Goal: Transaction & Acquisition: Subscribe to service/newsletter

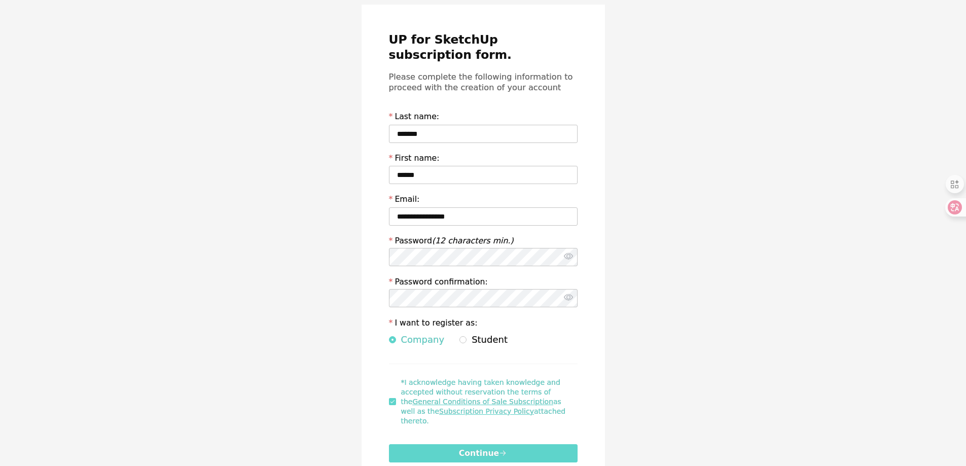
scroll to position [94, 0]
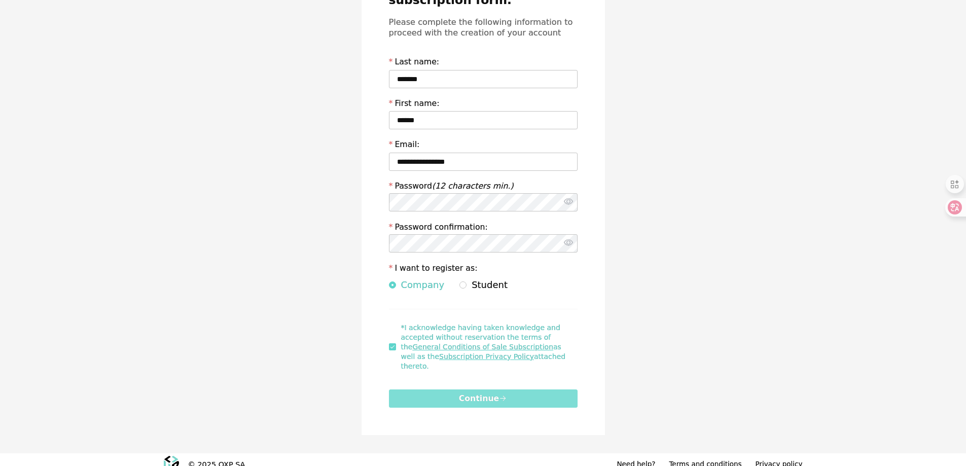
click at [559, 390] on button "Continue" at bounding box center [483, 398] width 189 height 18
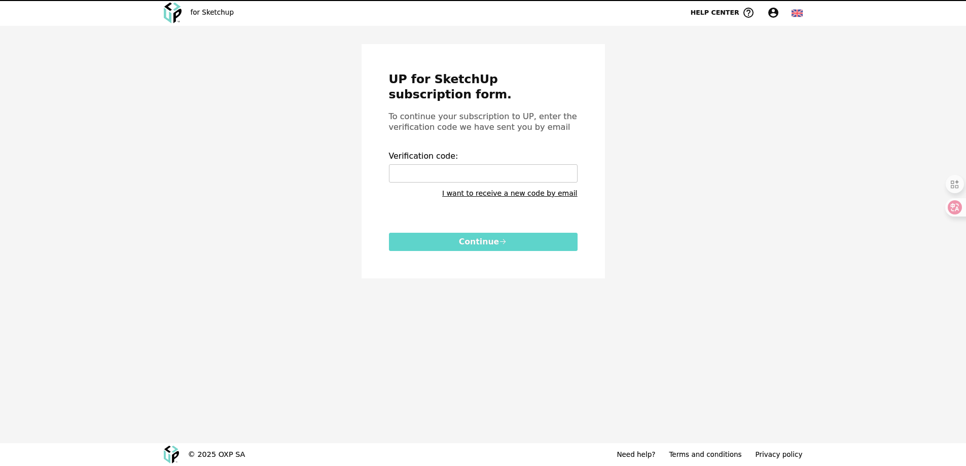
scroll to position [0, 0]
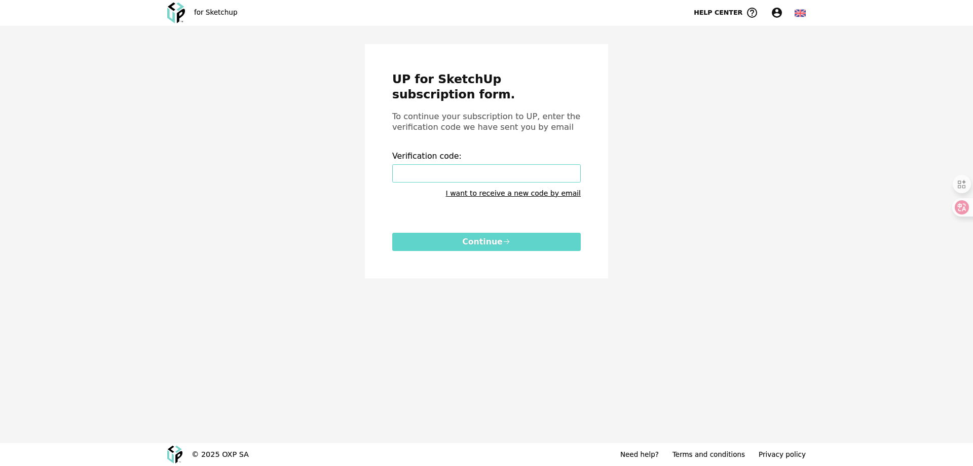
click at [437, 172] on input "text" at bounding box center [486, 173] width 189 height 18
type input "****"
click at [475, 248] on button "Continue" at bounding box center [486, 242] width 189 height 18
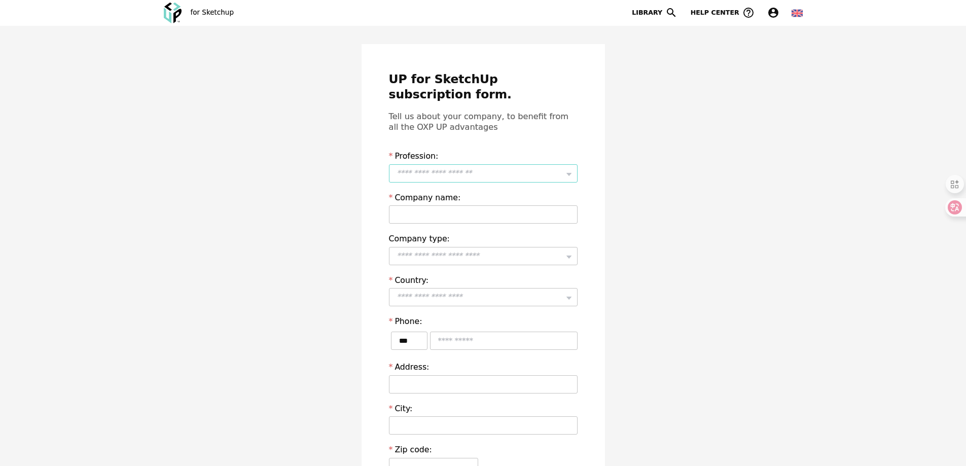
click at [465, 171] on input "text" at bounding box center [483, 173] width 189 height 18
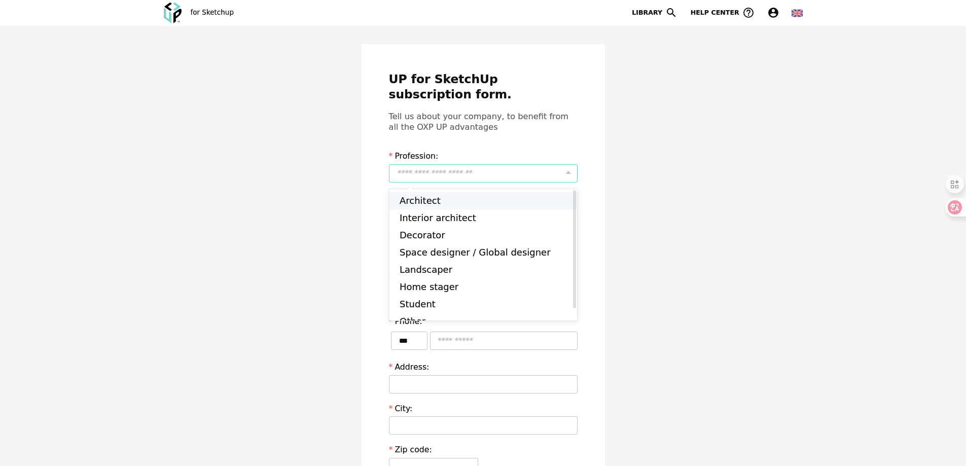
click at [470, 202] on li "Architect" at bounding box center [486, 200] width 195 height 17
type input "*********"
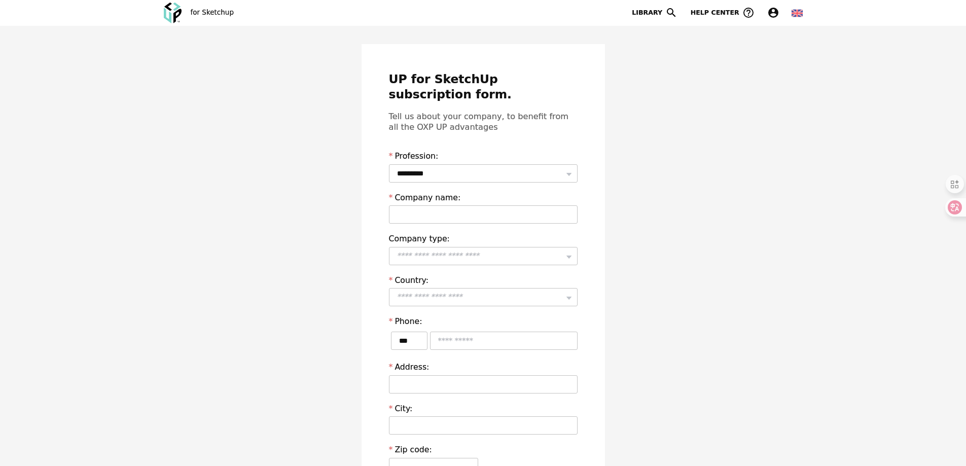
click at [466, 203] on div "Company name:" at bounding box center [483, 208] width 189 height 32
click at [470, 209] on input "text" at bounding box center [483, 214] width 189 height 18
type input "**********"
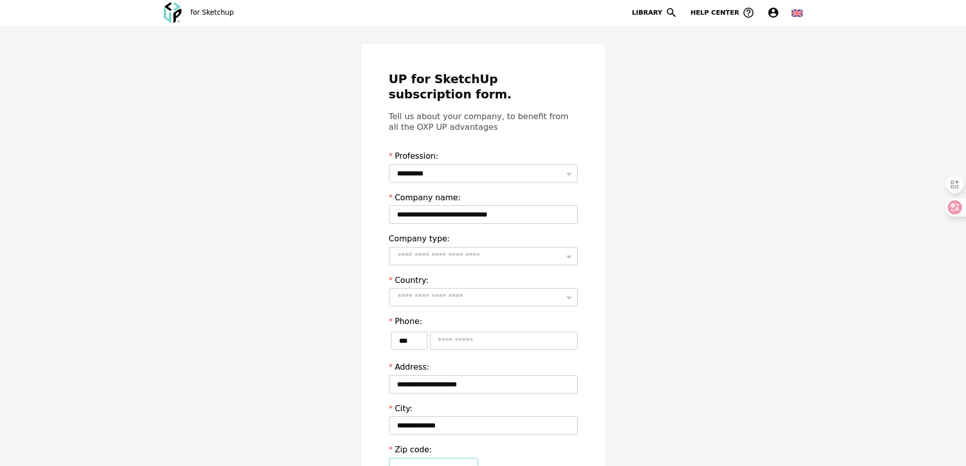
type input "**********"
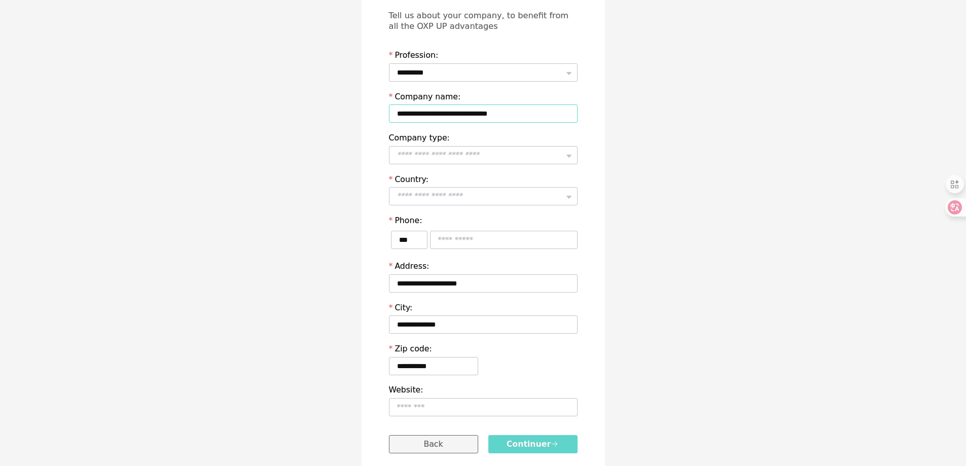
scroll to position [101, 0]
click at [476, 144] on div at bounding box center [483, 154] width 189 height 20
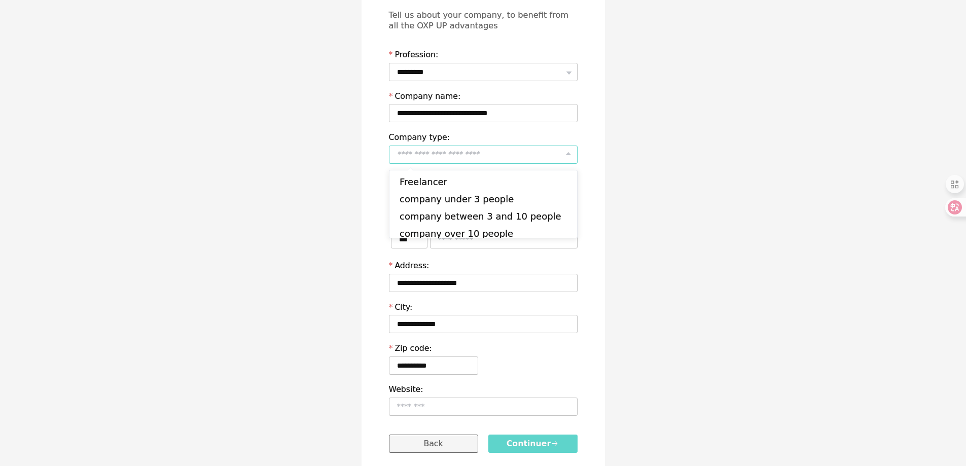
click at [486, 152] on input "text" at bounding box center [483, 154] width 189 height 18
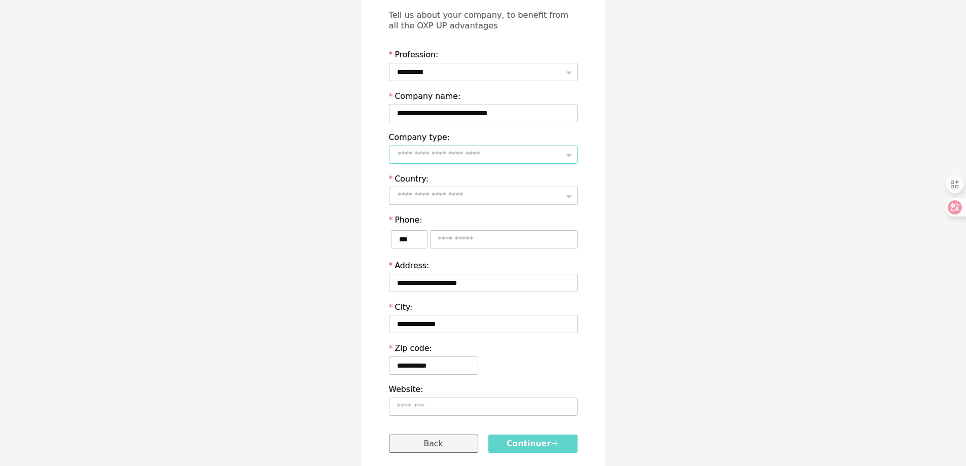
click at [487, 153] on input "text" at bounding box center [483, 154] width 189 height 18
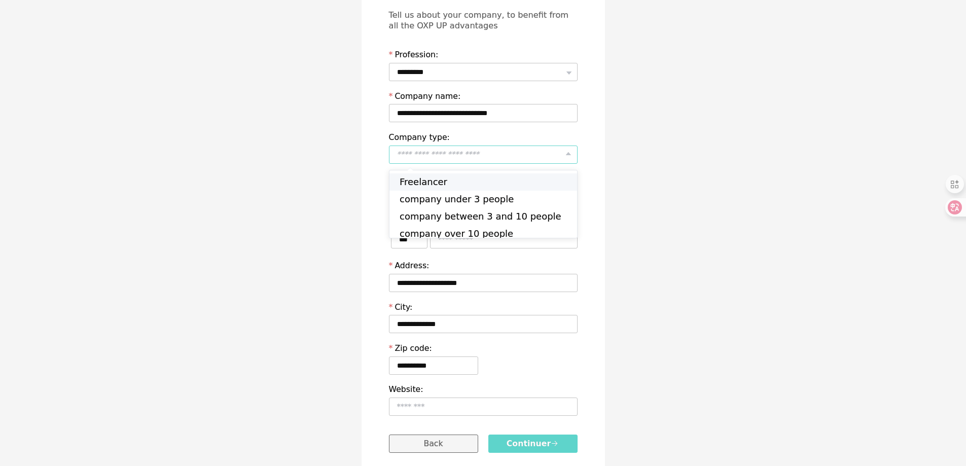
click at [487, 187] on li "Freelancer" at bounding box center [486, 181] width 195 height 17
type input "**********"
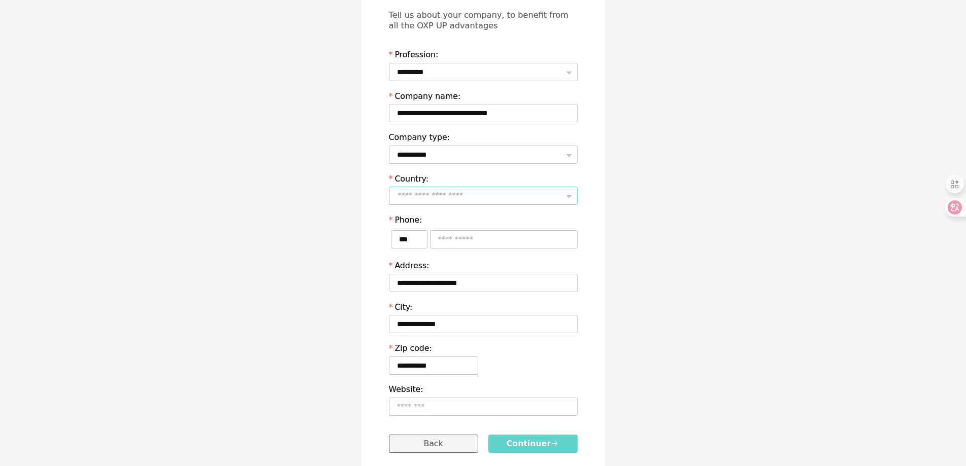
click at [485, 196] on input "text" at bounding box center [483, 196] width 189 height 18
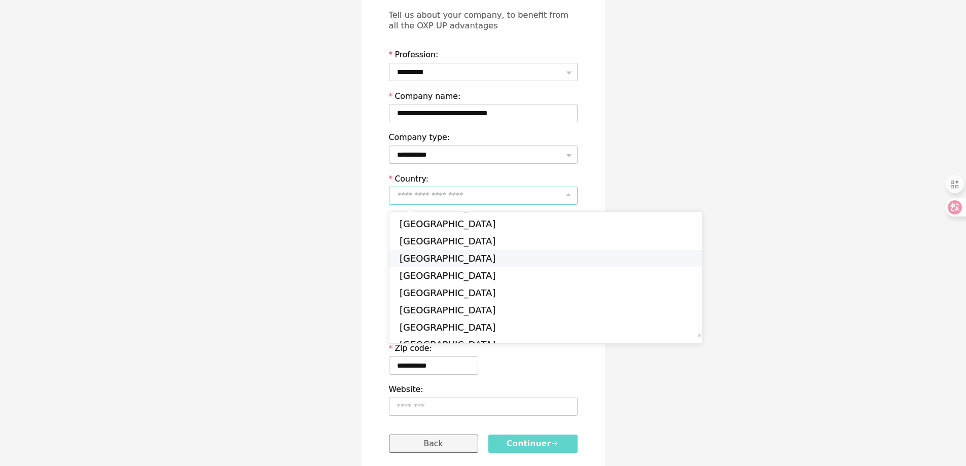
scroll to position [3893, 0]
click at [416, 292] on span "[GEOGRAPHIC_DATA]" at bounding box center [447, 293] width 96 height 11
type input "**********"
type input "**"
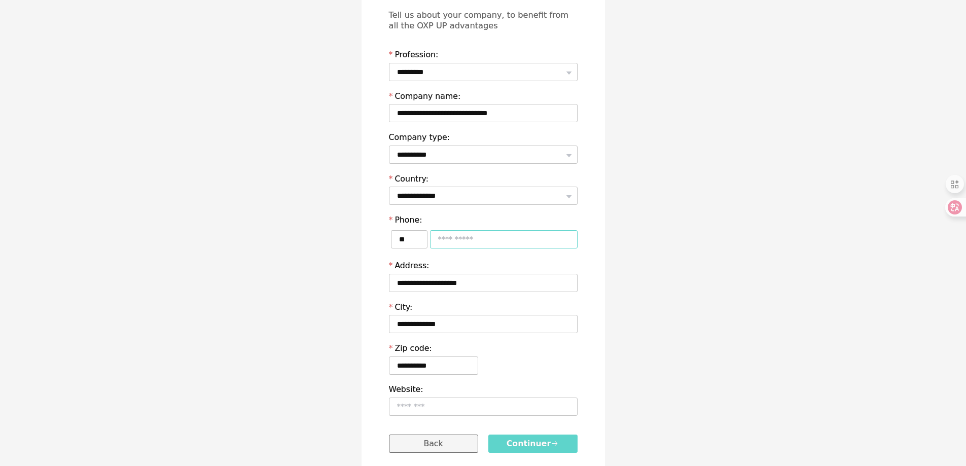
click at [464, 240] on input "text" at bounding box center [504, 239] width 148 height 18
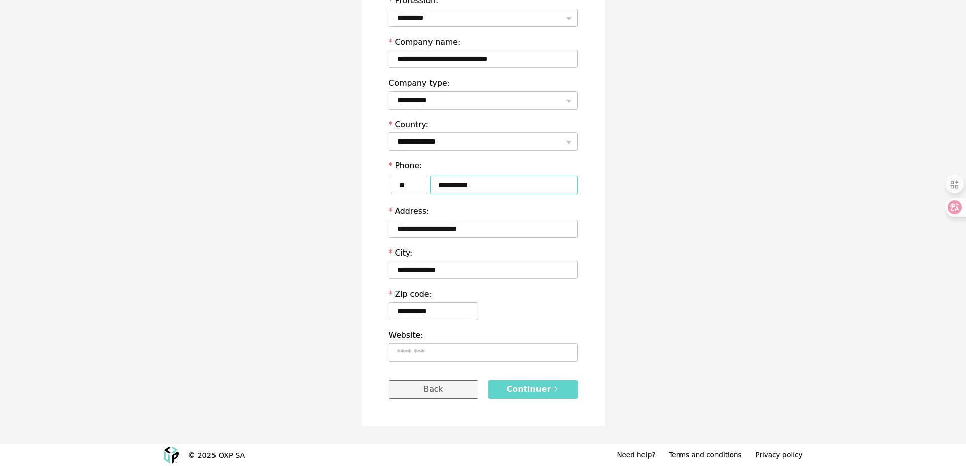
scroll to position [156, 0]
type input "**********"
click at [514, 385] on span "Continuer" at bounding box center [532, 389] width 52 height 10
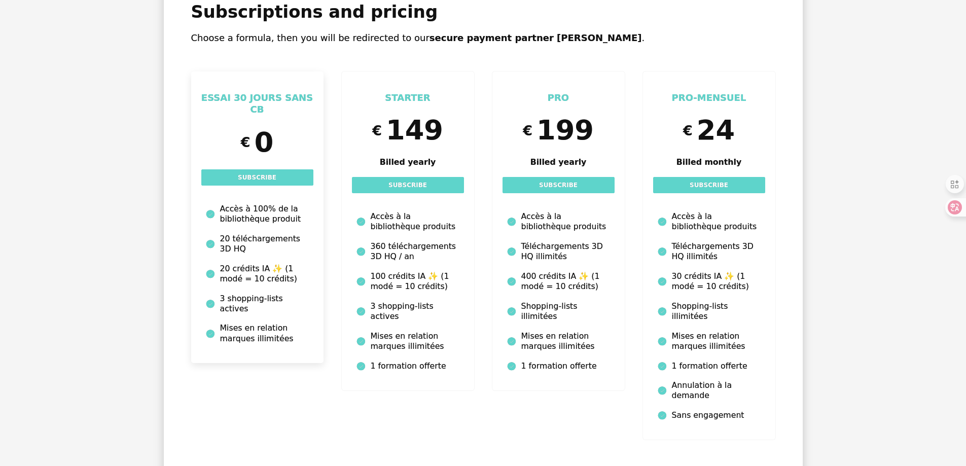
scroll to position [140, 0]
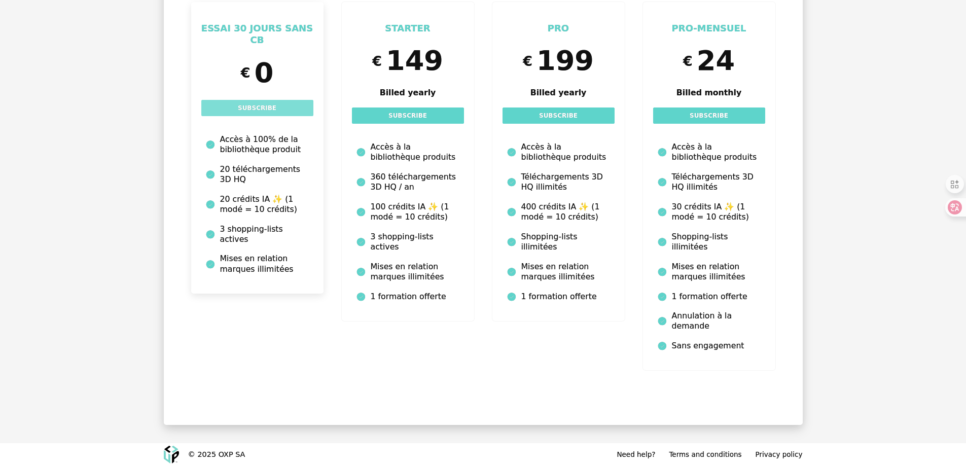
click at [276, 109] on button "Subscribe" at bounding box center [257, 108] width 112 height 16
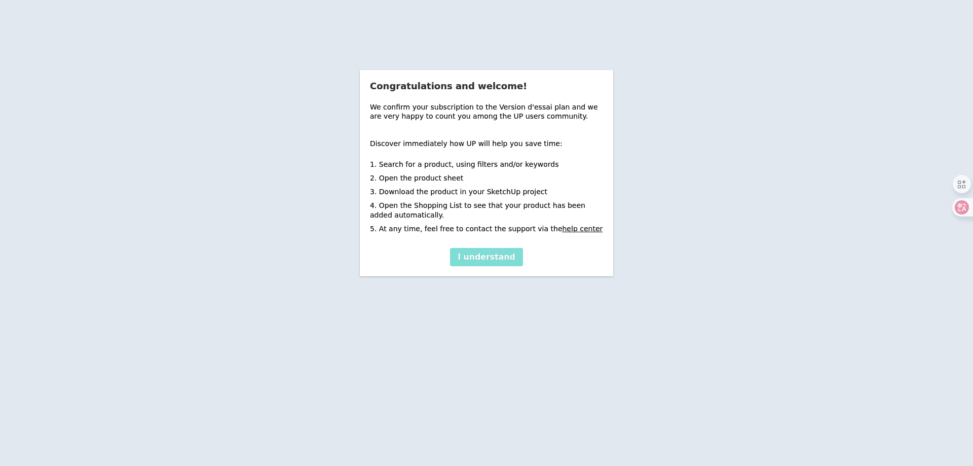
click at [475, 264] on button "I understand" at bounding box center [486, 257] width 72 height 18
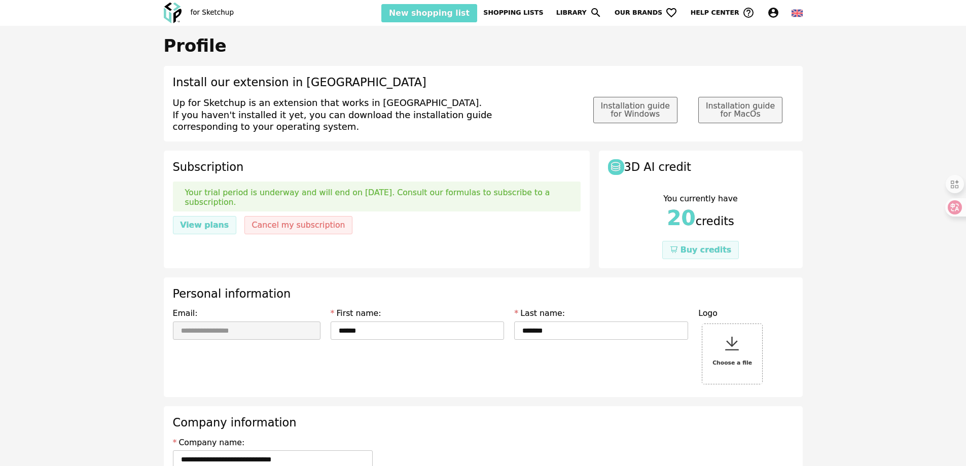
type input "**********"
drag, startPoint x: 373, startPoint y: 193, endPoint x: 393, endPoint y: 202, distance: 22.0
click at [393, 202] on p "Your trial period is underway and will end on [DATE]. Consult our formulas to s…" at bounding box center [376, 197] width 383 height 19
click at [400, 210] on div "Your trial period is underway and will end on [DATE]. Consult our formulas to s…" at bounding box center [377, 196] width 408 height 30
click at [390, 194] on p "Your trial period is underway and will end on [DATE]. Consult our formulas to s…" at bounding box center [376, 197] width 383 height 19
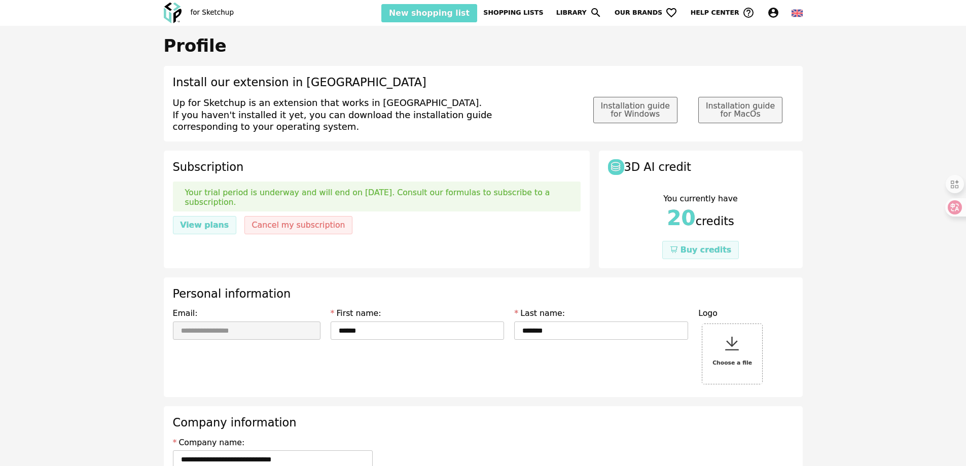
click at [397, 194] on p "Your trial period is underway and will end on [DATE]. Consult our formulas to s…" at bounding box center [376, 197] width 383 height 19
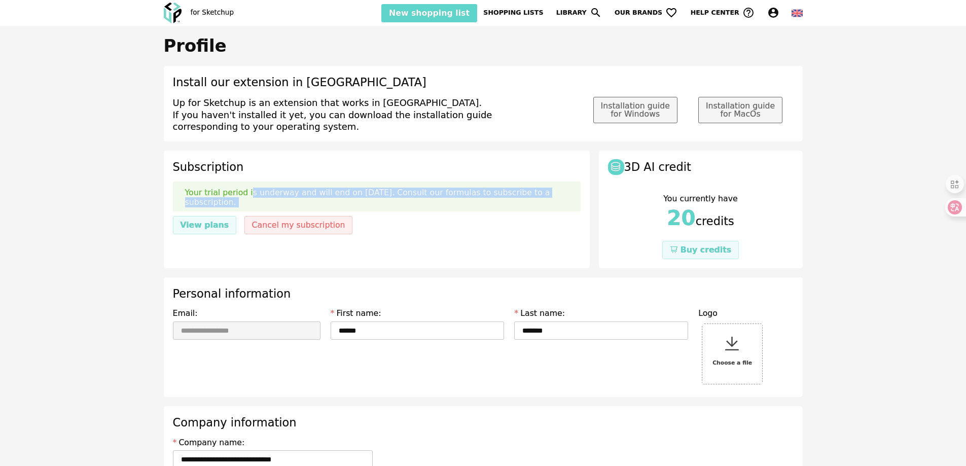
click at [397, 194] on p "Your trial period is underway and will end on [DATE]. Consult our formulas to s…" at bounding box center [376, 197] width 383 height 19
click at [453, 202] on p "Your trial period is underway and will end on [DATE]. Consult our formulas to s…" at bounding box center [376, 197] width 383 height 19
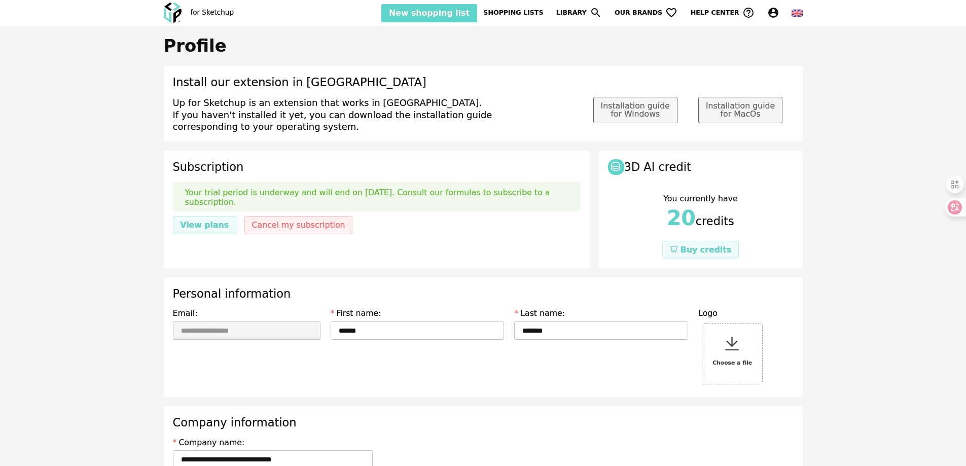
click at [470, 193] on p "Your trial period is underway and will end on [DATE]. Consult our formulas to s…" at bounding box center [376, 197] width 383 height 19
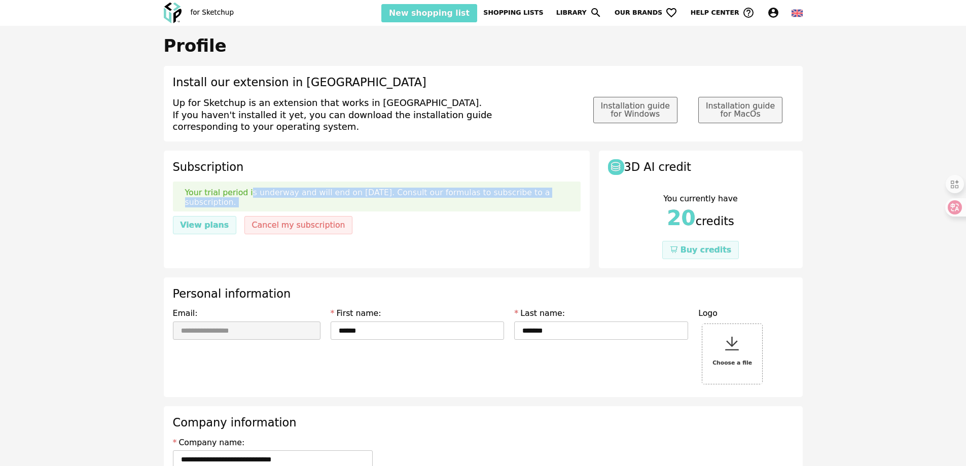
click at [470, 193] on p "Your trial period is underway and will end on [DATE]. Consult our formulas to s…" at bounding box center [376, 197] width 383 height 19
click at [472, 203] on p "Your trial period is underway and will end on [DATE]. Consult our formulas to s…" at bounding box center [376, 197] width 383 height 19
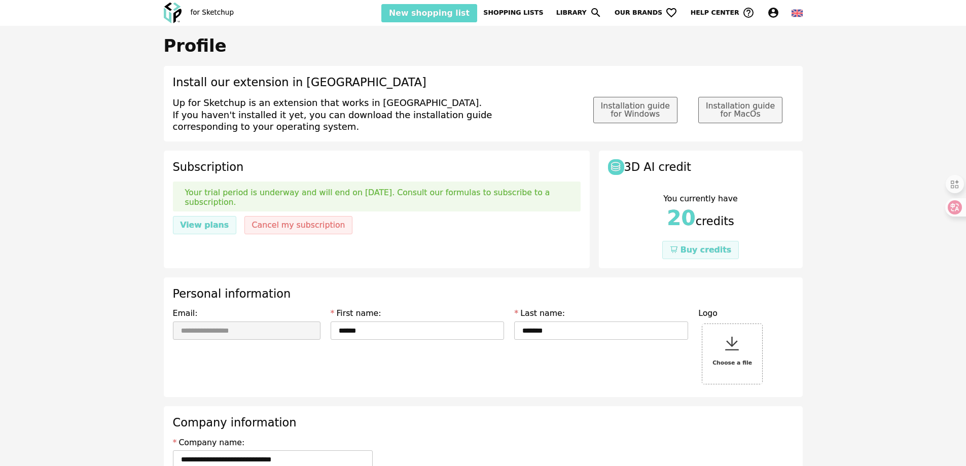
click at [466, 193] on p "Your trial period is underway and will end on [DATE]. Consult our formulas to s…" at bounding box center [376, 197] width 383 height 19
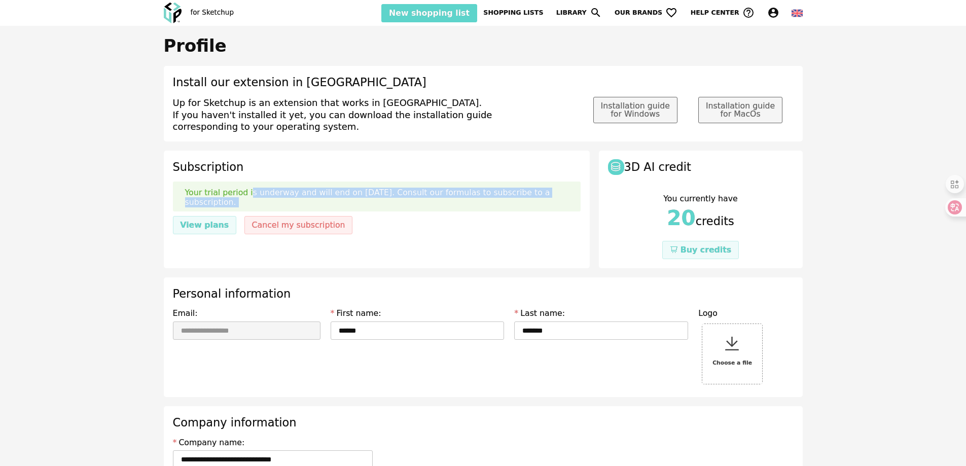
click at [466, 193] on p "Your trial period is underway and will end on [DATE]. Consult our formulas to s…" at bounding box center [376, 197] width 383 height 19
click at [472, 209] on div "Your trial period is underway and will end on [DATE]. Consult our formulas to s…" at bounding box center [377, 196] width 408 height 30
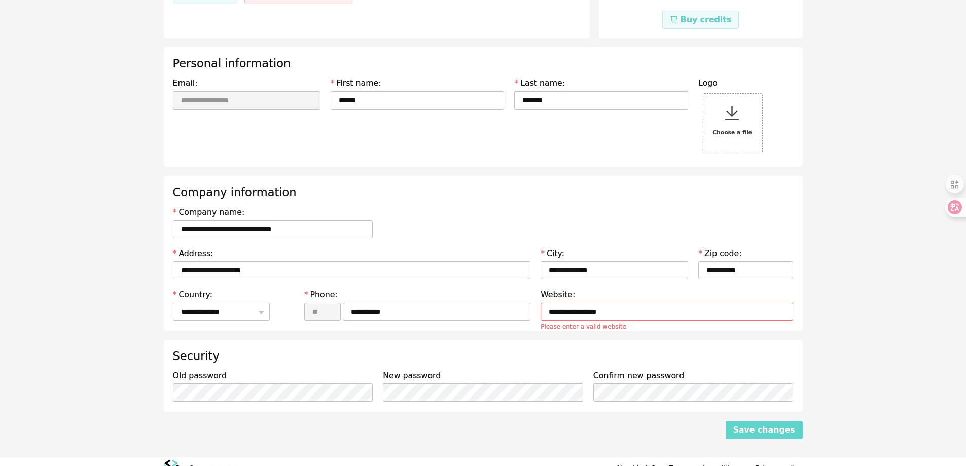
scroll to position [244, 0]
